Goal: Complete application form

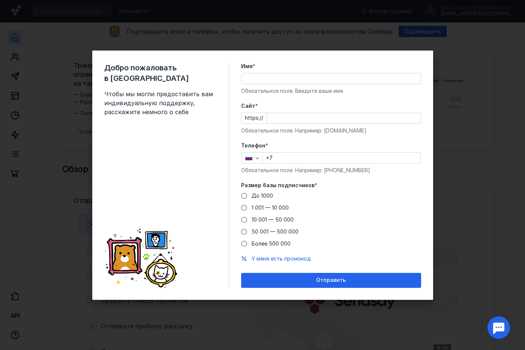
click at [283, 76] on input "Имя *" at bounding box center [330, 78] width 179 height 10
type input "D"
type input "[PERSON_NAME]"
click at [277, 120] on input "Cайт *" at bounding box center [344, 118] width 154 height 10
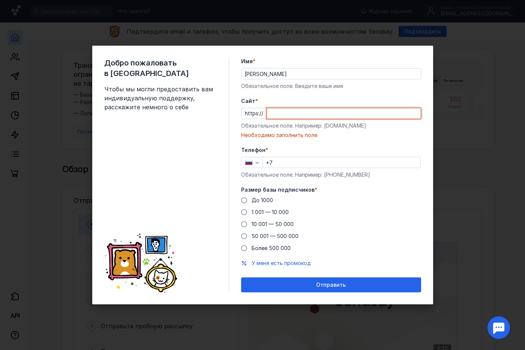
paste input "[DOMAIN_NAME][URL]"
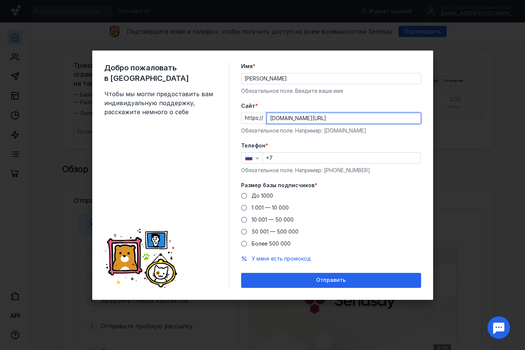
type input "[DOMAIN_NAME][URL]"
click at [289, 157] on input "+7" at bounding box center [341, 158] width 157 height 10
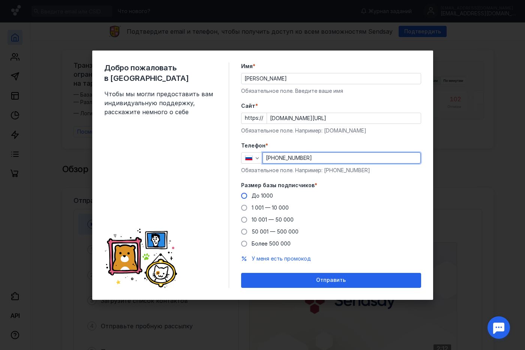
type input "[PHONE_NUMBER]"
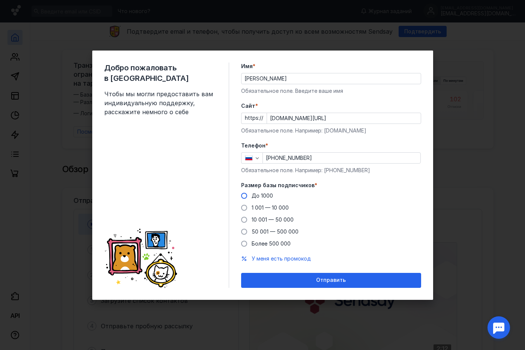
click at [242, 196] on span at bounding box center [244, 196] width 6 height 6
click at [0, 0] on input "До 1000" at bounding box center [0, 0] width 0 height 0
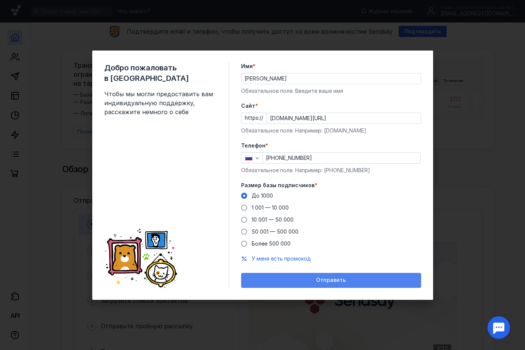
click at [268, 283] on div "Отправить" at bounding box center [331, 280] width 172 height 6
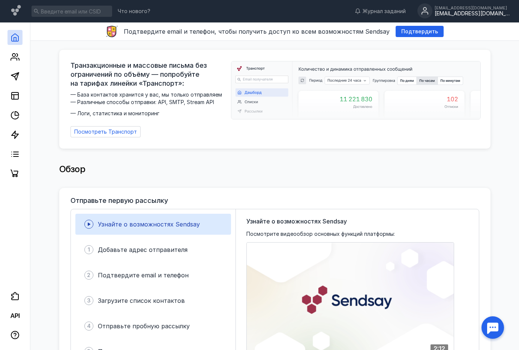
click at [505, 11] on div "[EMAIL_ADDRESS][DOMAIN_NAME]" at bounding box center [471, 13] width 75 height 6
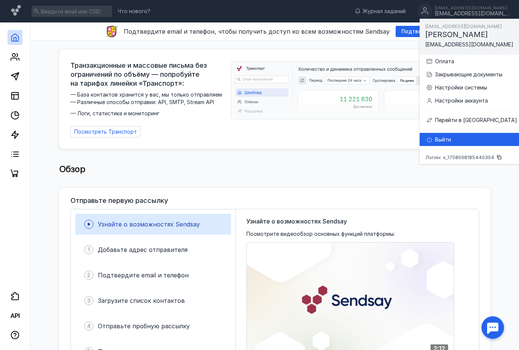
click at [452, 136] on div "Выйти" at bounding box center [476, 139] width 82 height 7
